Goal: Find specific page/section: Find specific page/section

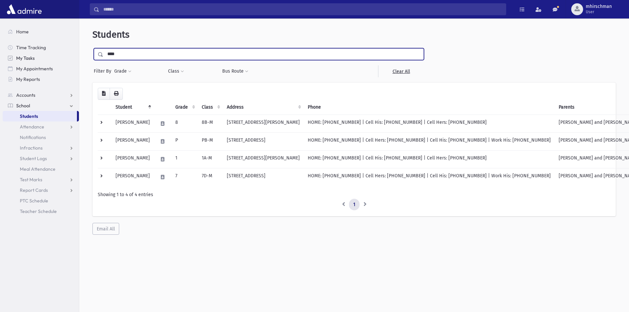
drag, startPoint x: 132, startPoint y: 55, endPoint x: 69, endPoint y: 54, distance: 63.1
click at [69, 54] on div "Search Results Students" at bounding box center [314, 164] width 629 height 329
type input "****"
click at [92, 48] on input "submit" at bounding box center [101, 52] width 18 height 9
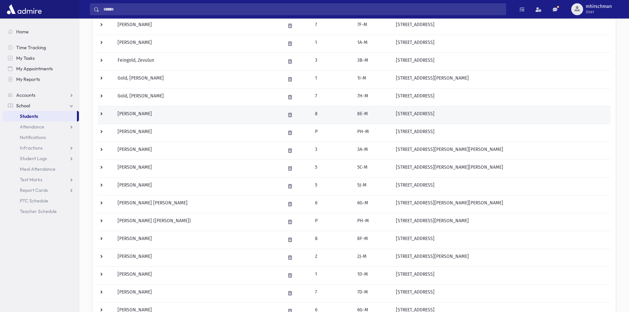
scroll to position [99, 0]
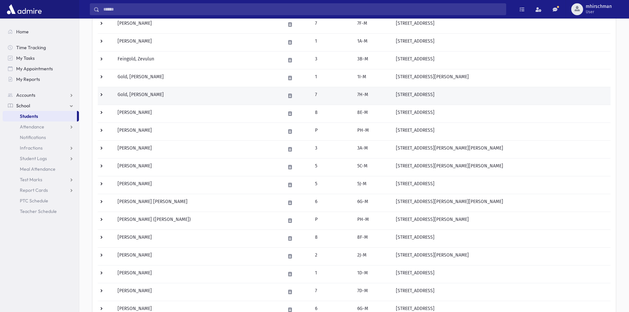
click at [137, 94] on td "Gold, [PERSON_NAME]" at bounding box center [198, 96] width 168 height 18
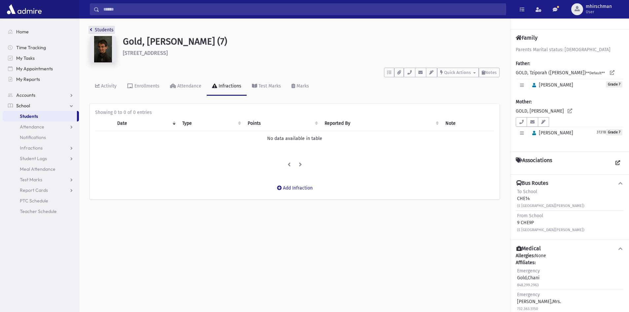
click at [90, 29] on icon "breadcrumb" at bounding box center [91, 29] width 2 height 5
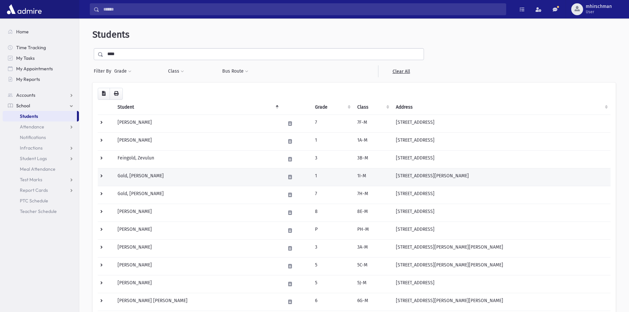
click at [127, 178] on td "Gold, [PERSON_NAME]" at bounding box center [198, 177] width 168 height 18
click at [128, 174] on td "Gold, [PERSON_NAME]" at bounding box center [198, 177] width 168 height 18
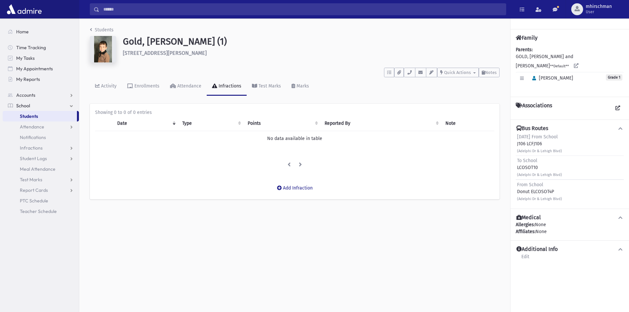
click at [87, 28] on div "Students Gold, Tovia (1) 2 Rutgers Road Jackson **** To Do's No open tasks Show…" at bounding box center [294, 115] width 431 height 195
click at [92, 30] on icon "breadcrumb" at bounding box center [91, 29] width 2 height 5
